Goal: Task Accomplishment & Management: Manage account settings

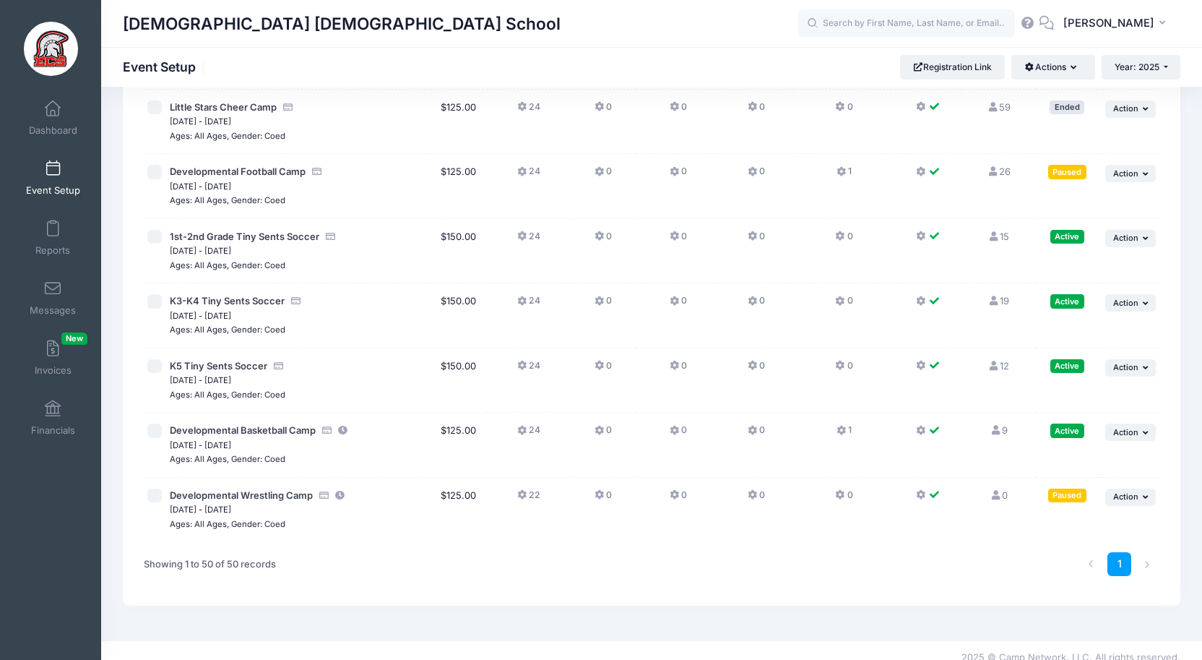
click at [1068, 165] on div "Paused" at bounding box center [1067, 172] width 38 height 14
click at [1074, 165] on div "Paused" at bounding box center [1067, 172] width 38 height 14
click at [1135, 165] on button "... Action" at bounding box center [1130, 173] width 51 height 17
click at [1071, 191] on link "Pause Session" at bounding box center [1083, 190] width 131 height 27
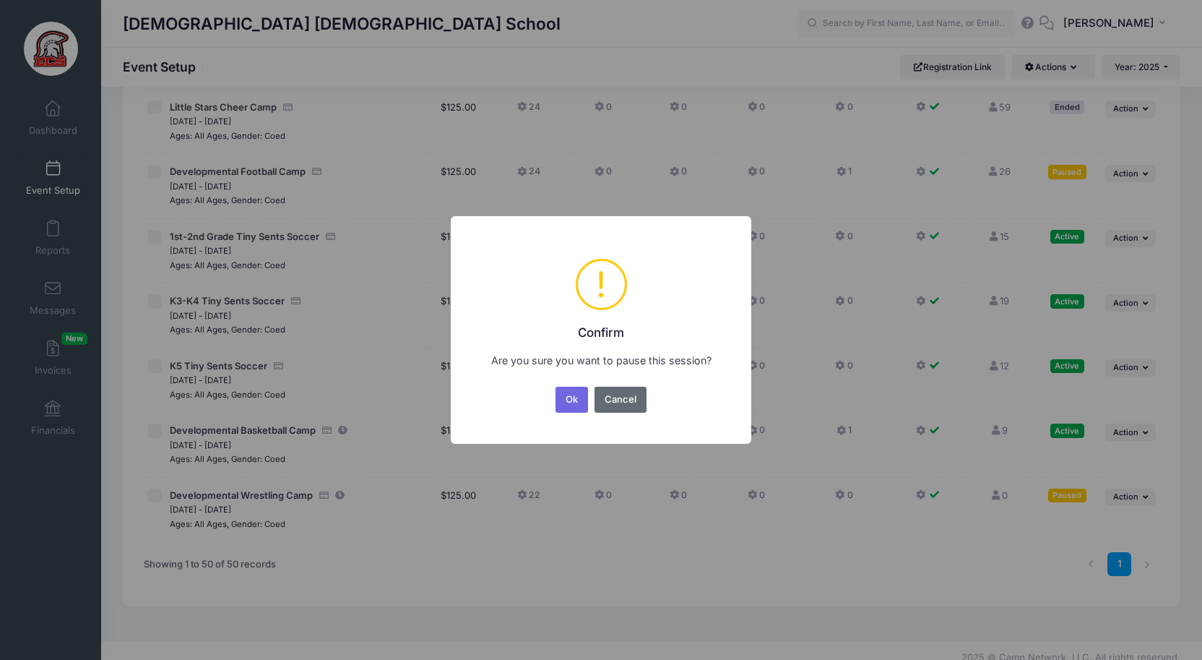
click at [636, 399] on button "Cancel" at bounding box center [621, 399] width 53 height 26
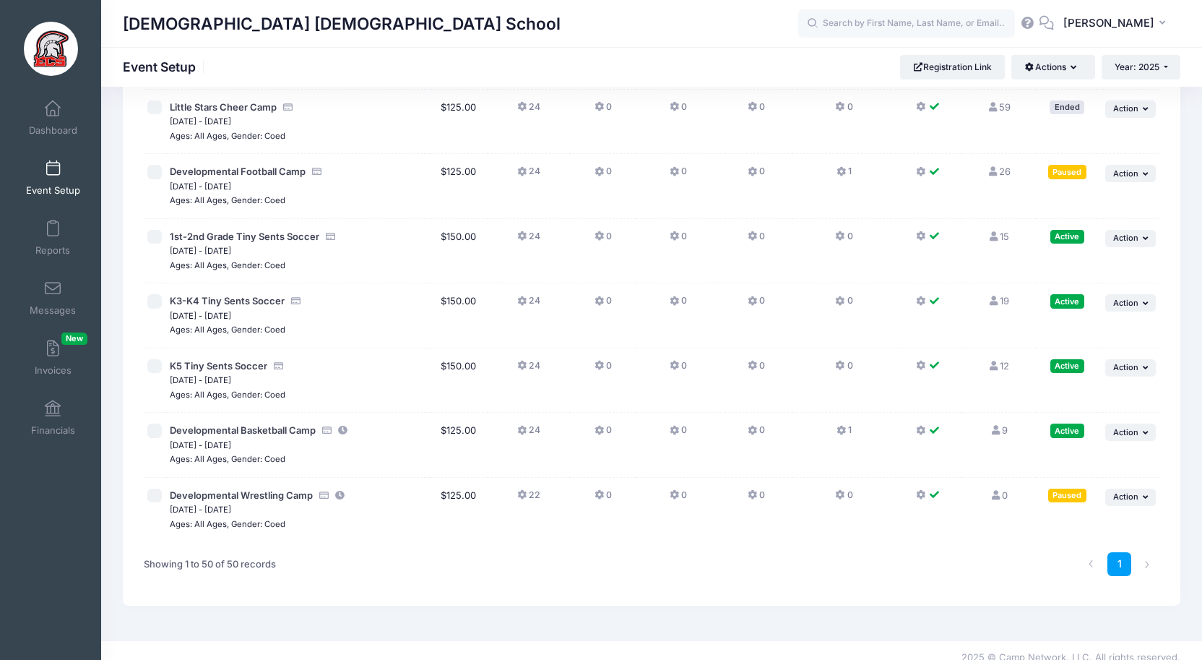
click at [1059, 165] on div "Paused" at bounding box center [1067, 172] width 38 height 14
click at [1143, 170] on icon "button" at bounding box center [1147, 174] width 9 height 8
click at [1065, 488] on div "Paused" at bounding box center [1067, 495] width 38 height 14
click at [262, 165] on span "Developmental Football Camp" at bounding box center [238, 171] width 136 height 12
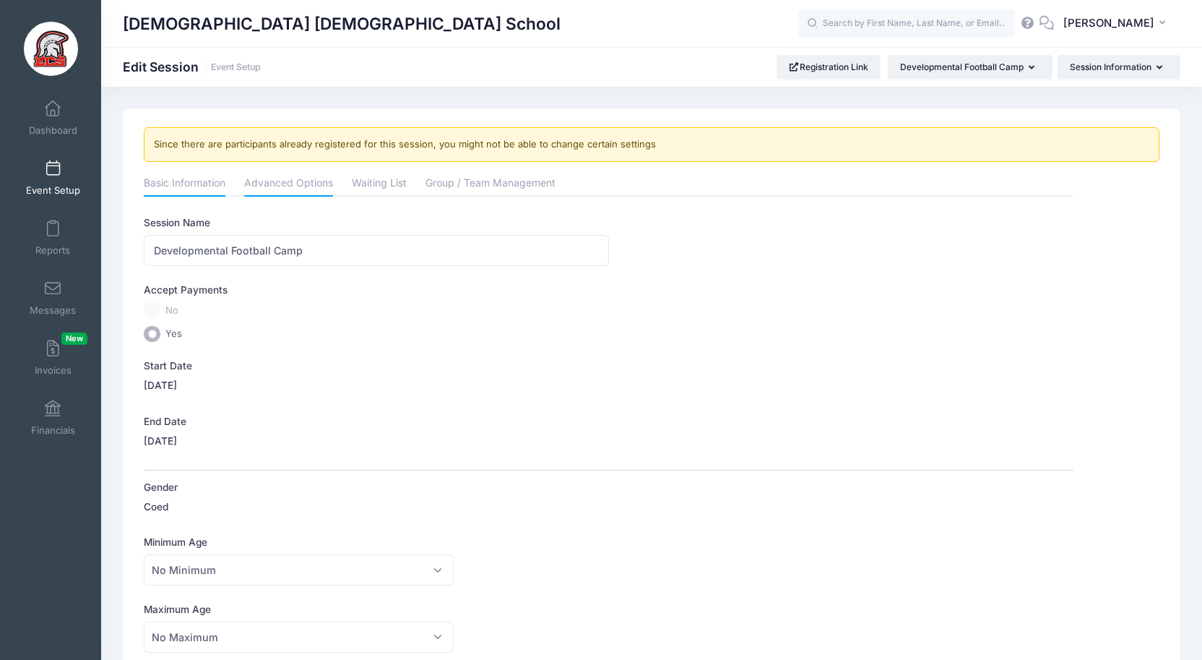
click at [289, 184] on link "Advanced Options" at bounding box center [288, 184] width 89 height 26
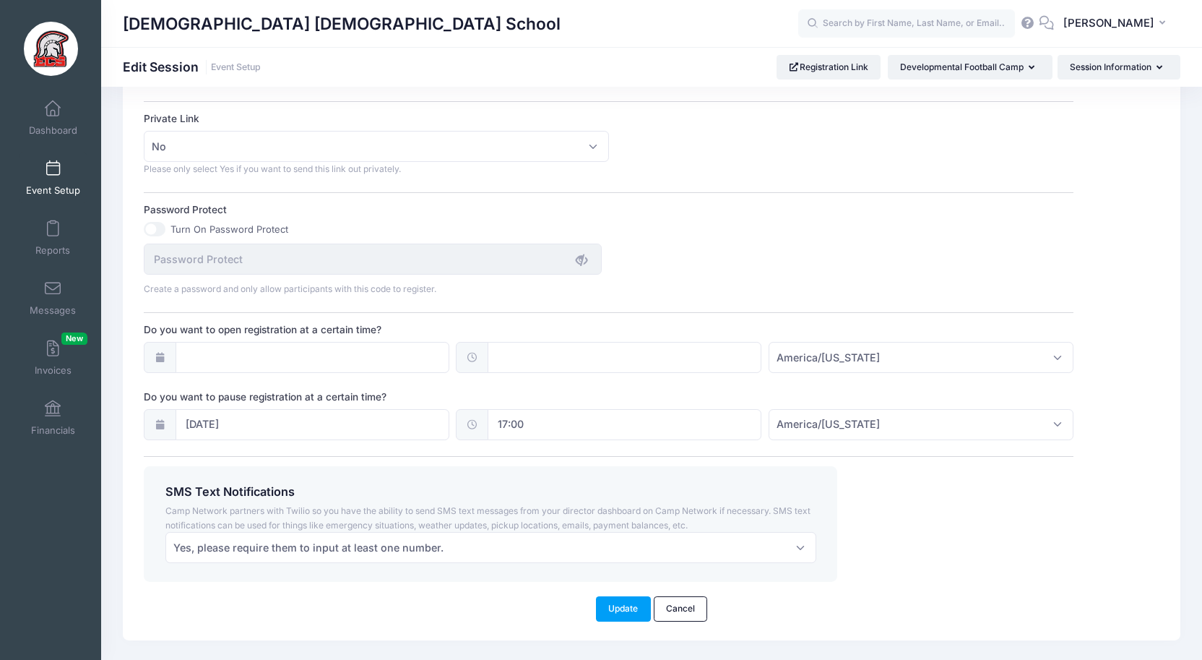
scroll to position [905, 0]
click at [246, 420] on input "[DATE]" at bounding box center [313, 422] width 274 height 31
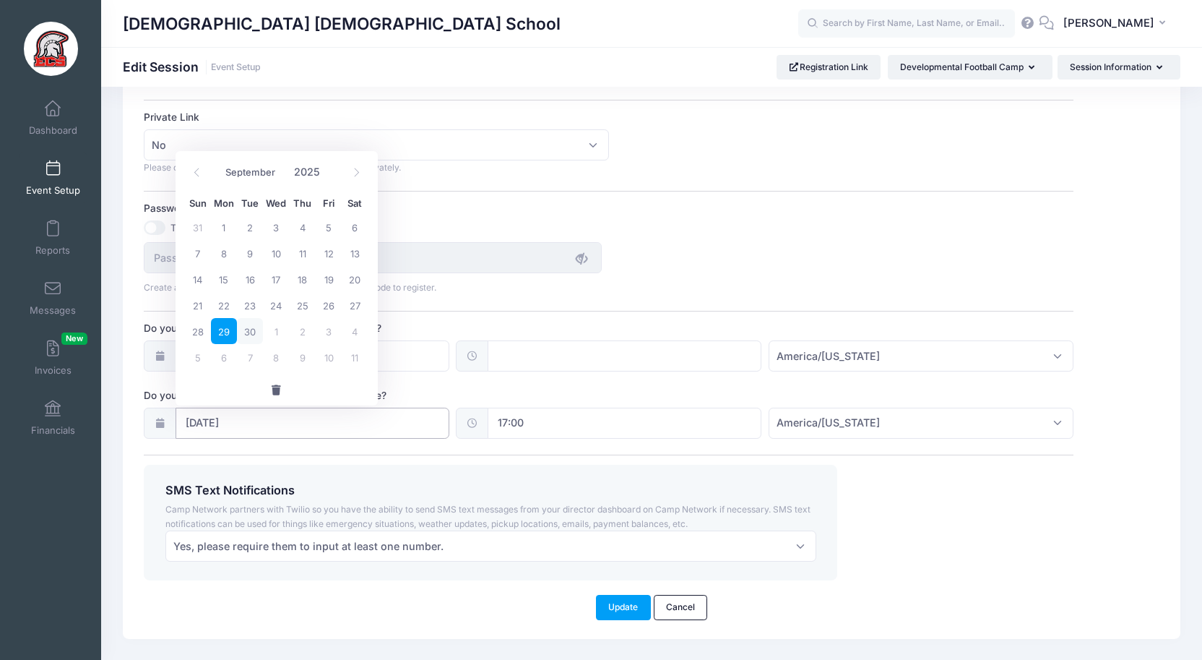
scroll to position [909, 0]
click at [255, 329] on span "30" at bounding box center [250, 327] width 26 height 26
type input "[DATE]"
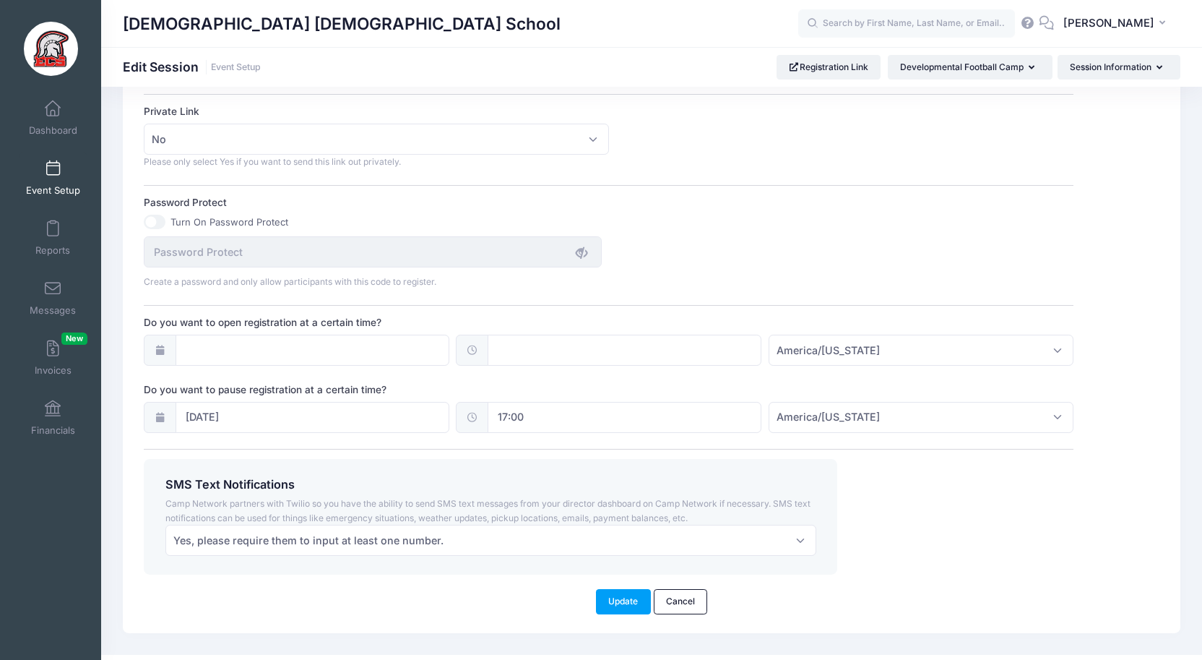
click at [474, 415] on icon at bounding box center [472, 416] width 12 height 9
click at [511, 414] on input "17:00" at bounding box center [625, 417] width 274 height 31
click at [936, 505] on div "SMS Text Notifications Camp Network partners with Twilio so you have the abilit…" at bounding box center [608, 517] width 943 height 116
click at [614, 595] on button "Update" at bounding box center [623, 601] width 55 height 25
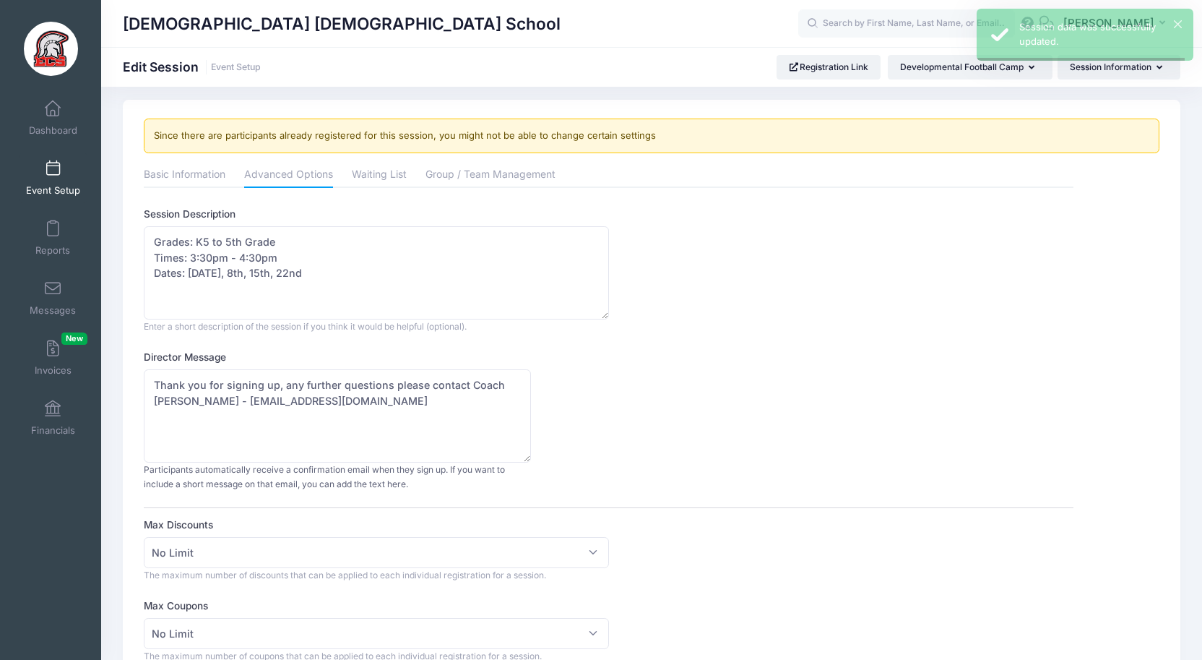
scroll to position [0, 0]
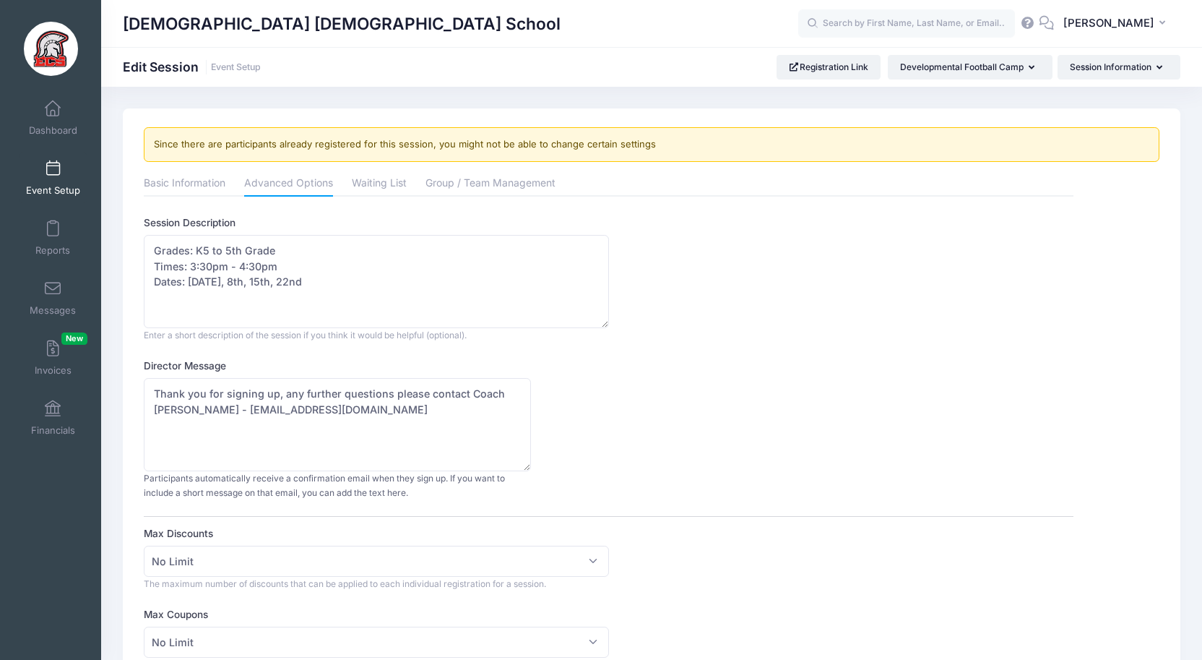
click at [53, 170] on span at bounding box center [53, 169] width 0 height 16
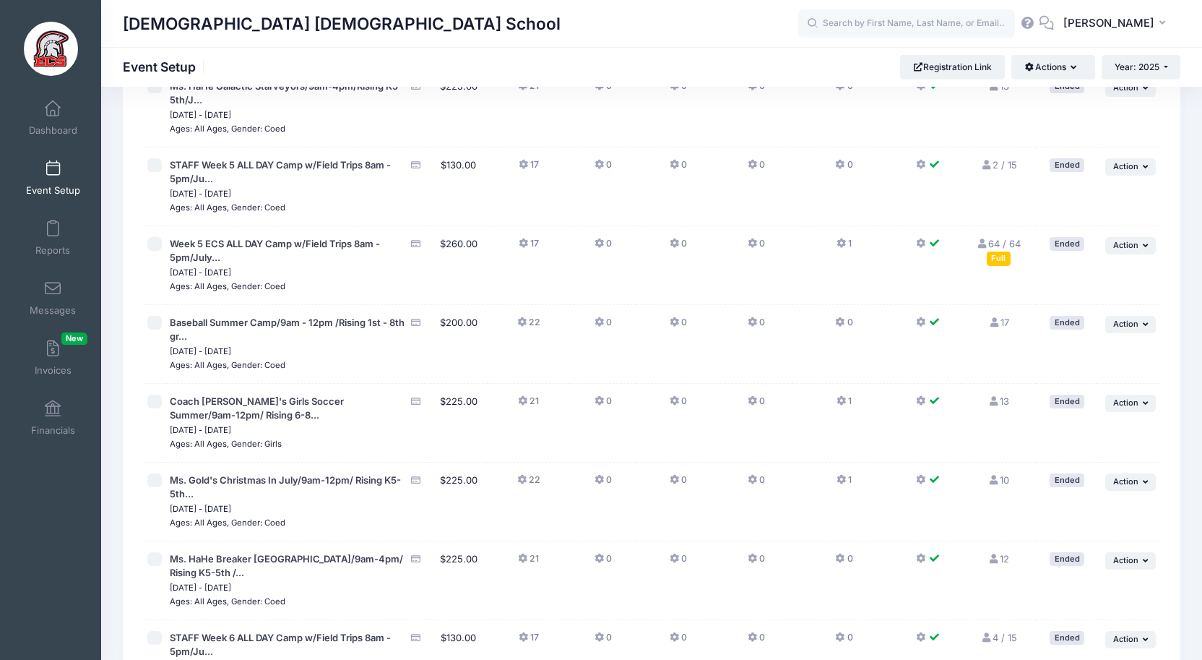
scroll to position [3372, 0]
